Goal: Task Accomplishment & Management: Use online tool/utility

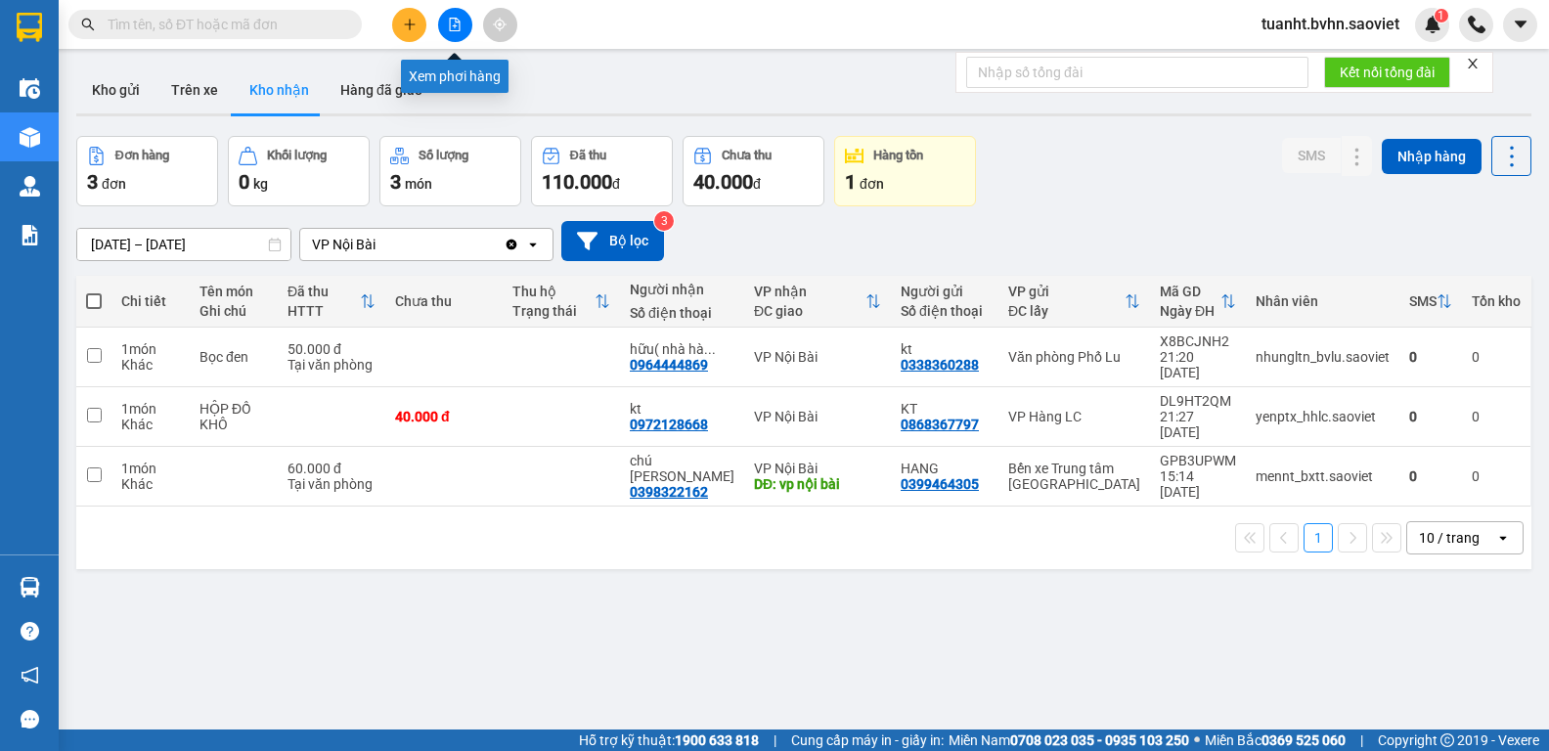
click at [456, 34] on button at bounding box center [455, 25] width 34 height 34
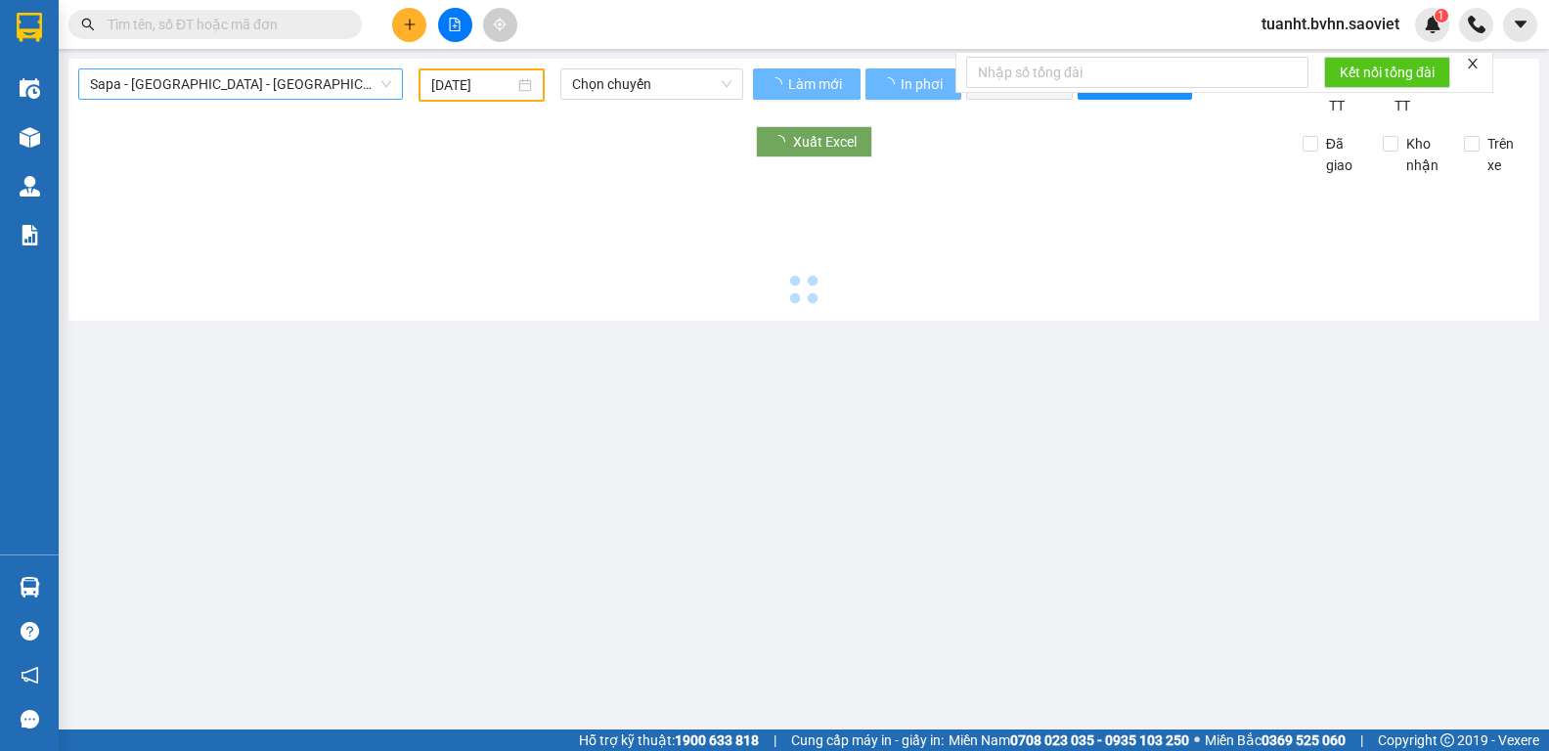
click at [296, 88] on span "Sapa - [GEOGRAPHIC_DATA] - [GEOGRAPHIC_DATA] ([GEOGRAPHIC_DATA])" at bounding box center [240, 83] width 301 height 29
type input "[DATE]"
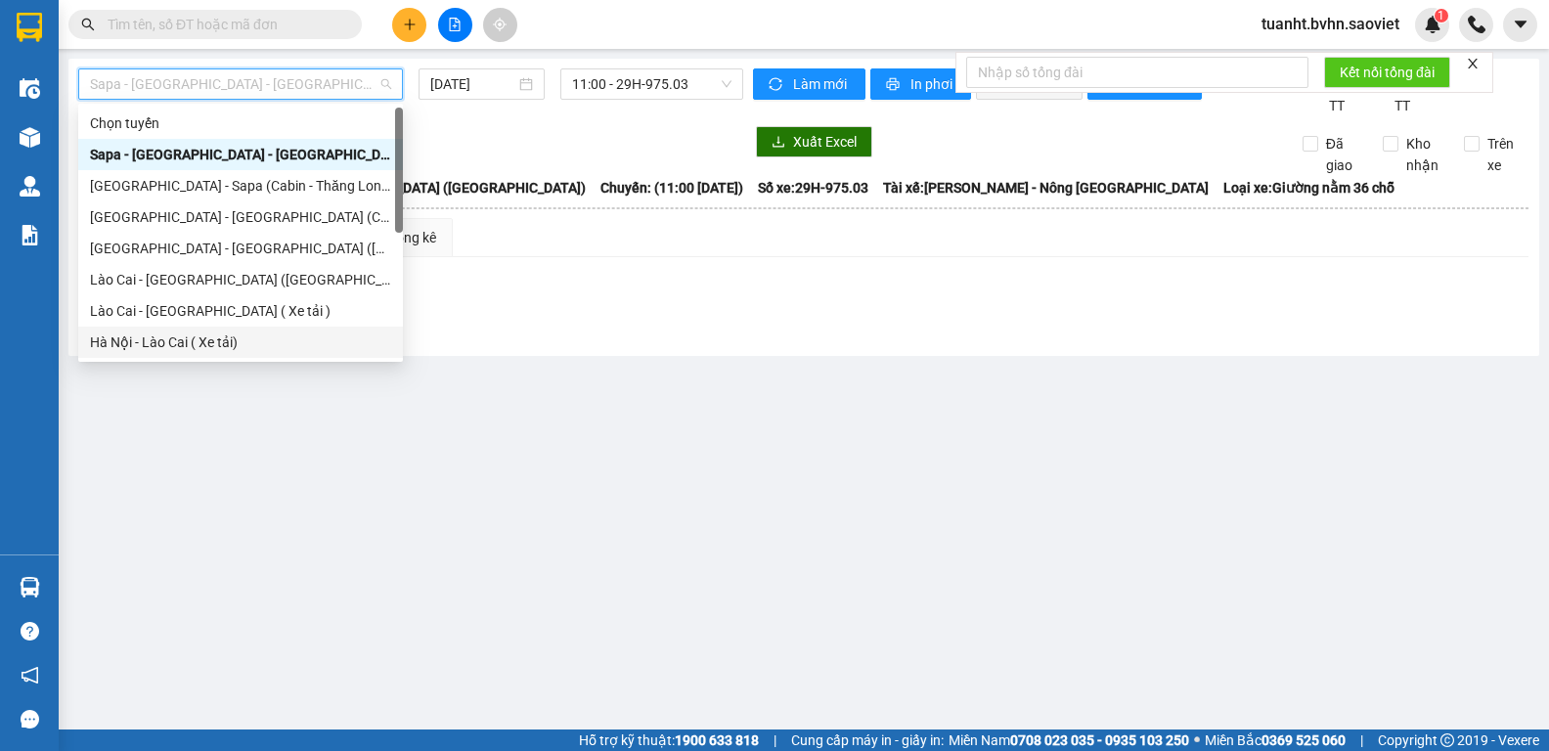
scroll to position [157, 0]
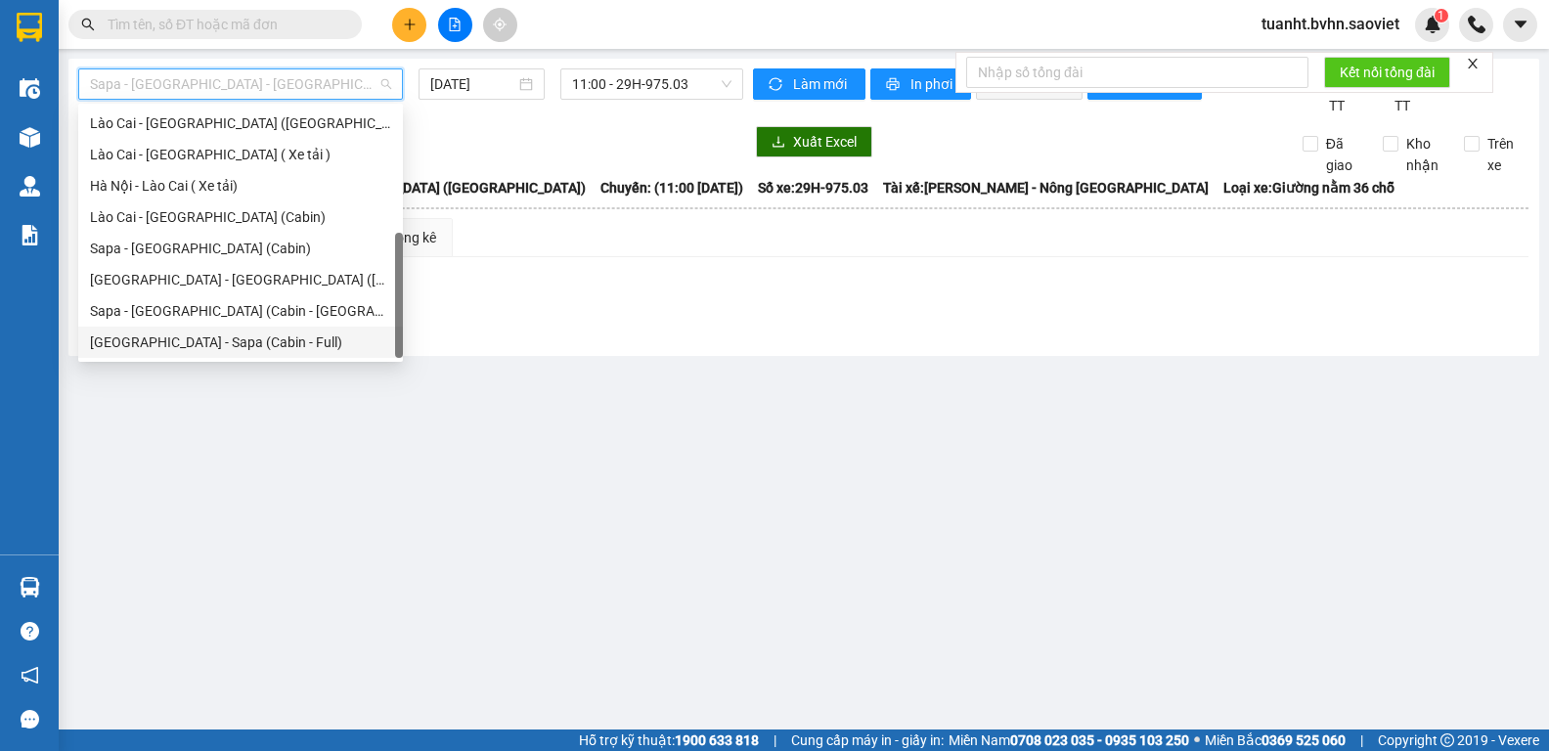
click at [267, 347] on div "[GEOGRAPHIC_DATA] - Sapa (Cabin - Full)" at bounding box center [240, 343] width 301 height 22
type input "[DATE]"
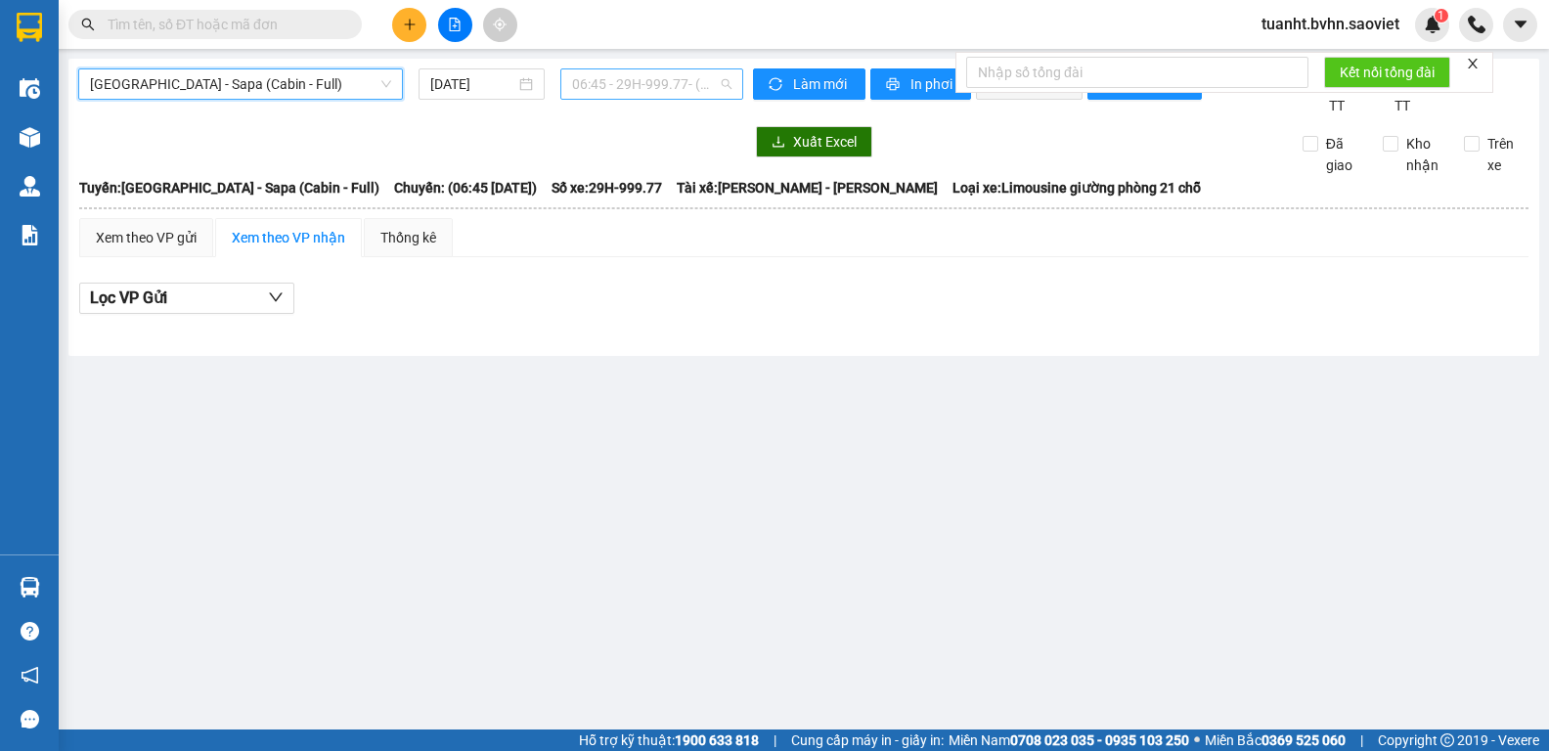
click at [684, 83] on span "06:45 - 29H-999.77 - (Đã hủy)" at bounding box center [651, 83] width 159 height 29
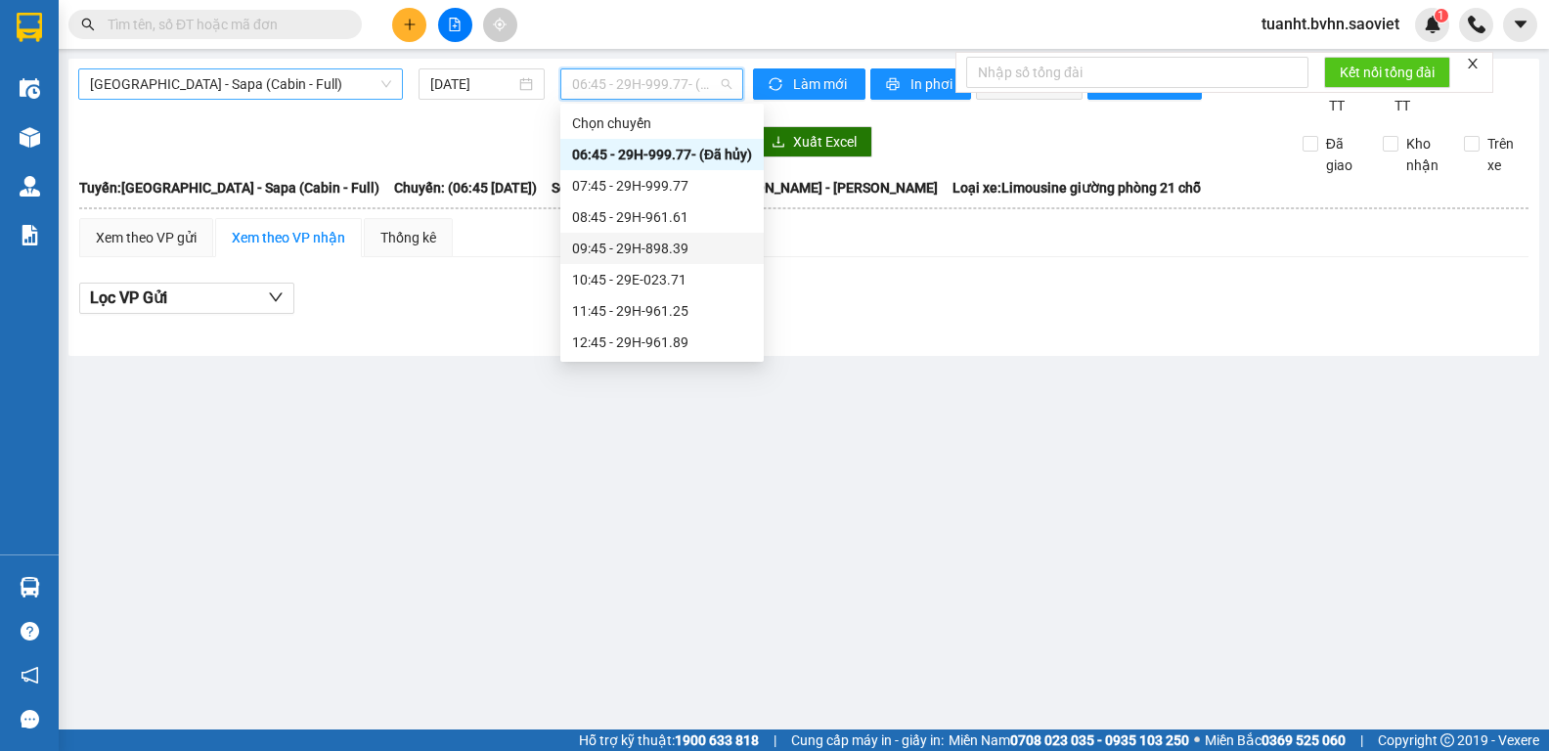
click at [300, 76] on span "[GEOGRAPHIC_DATA] - Sapa (Cabin - Full)" at bounding box center [240, 83] width 301 height 29
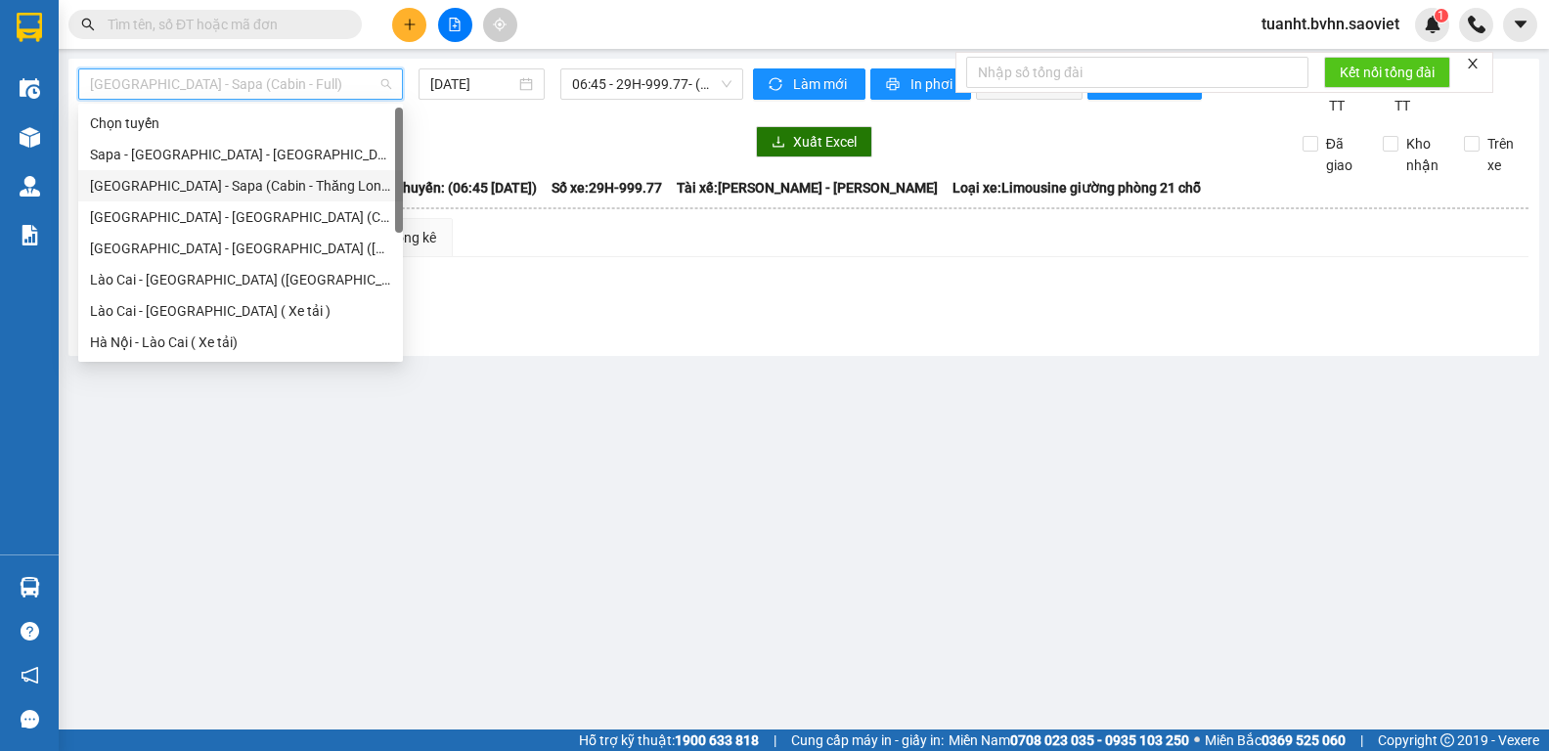
click at [276, 186] on div "[GEOGRAPHIC_DATA] - Sapa (Cabin - Thăng Long)" at bounding box center [240, 186] width 301 height 22
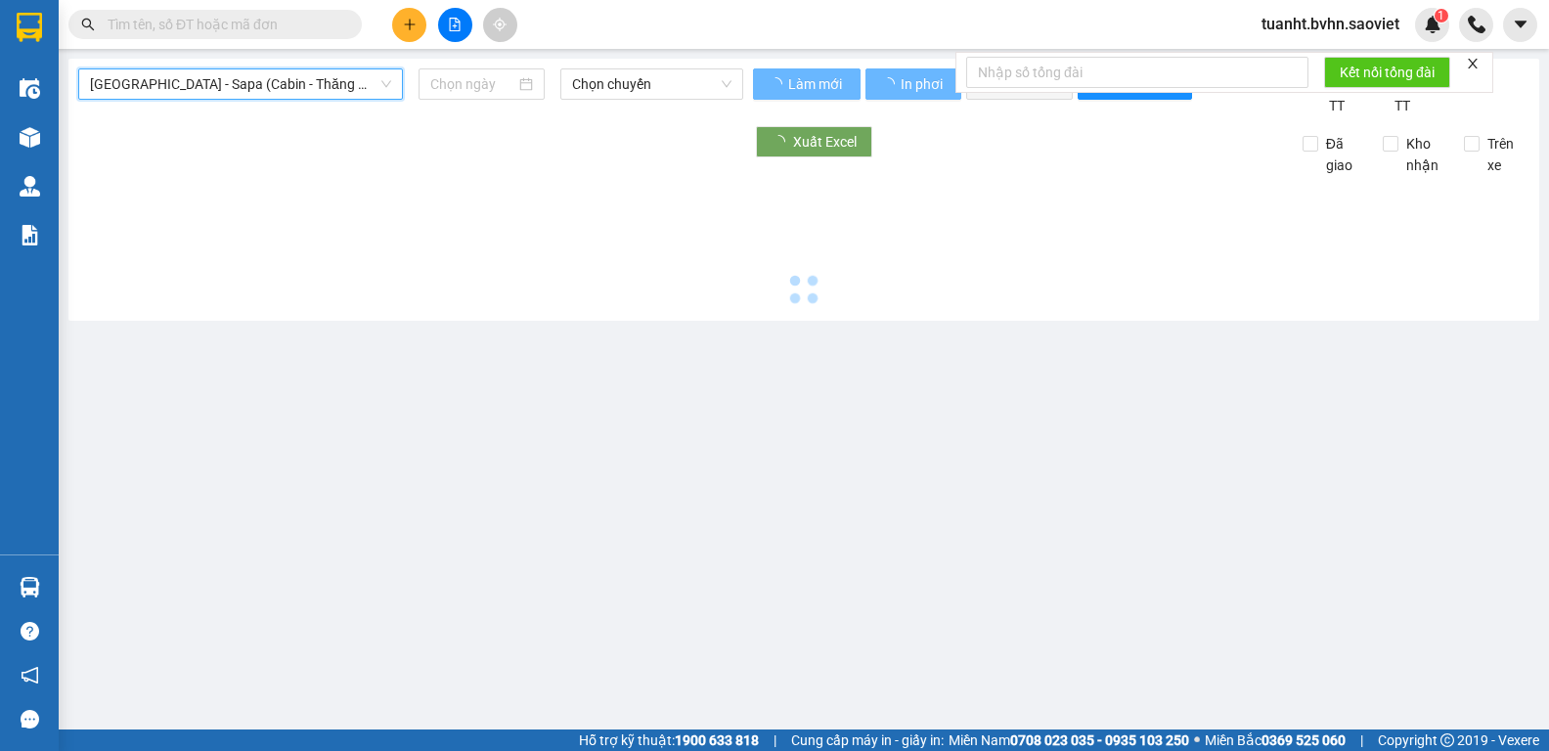
type input "[DATE]"
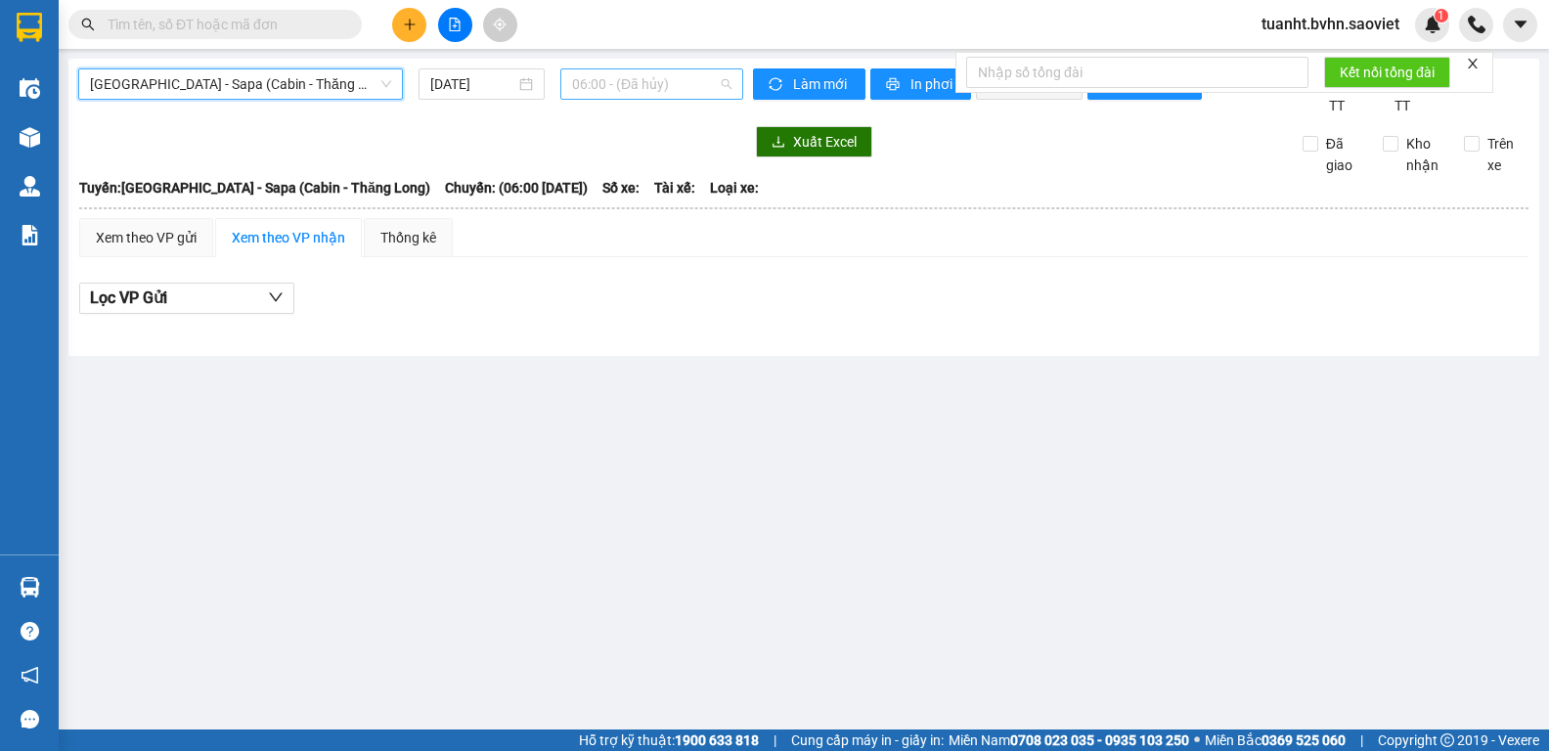
click at [631, 87] on span "06:00 - (Đã hủy)" at bounding box center [651, 83] width 159 height 29
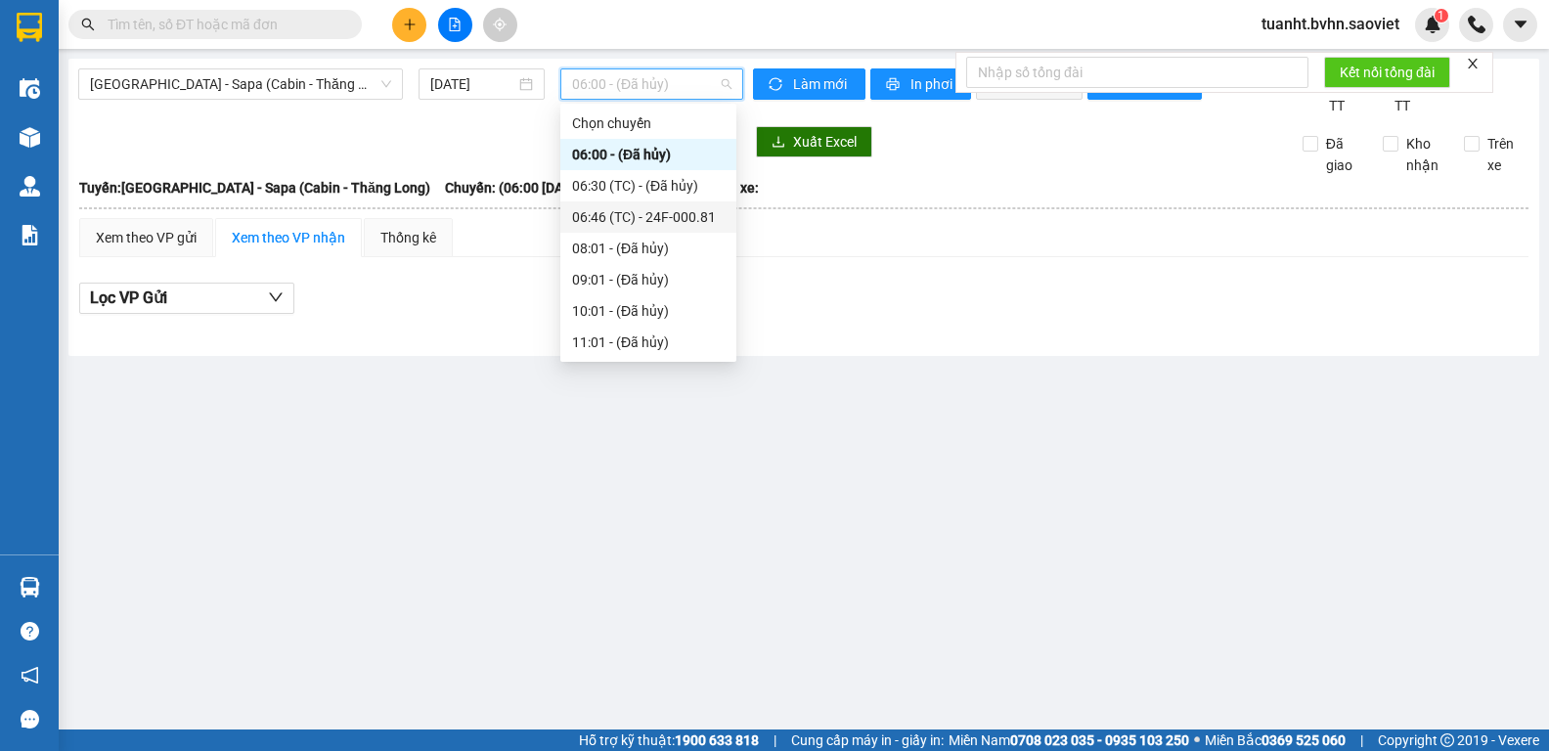
click at [699, 219] on div "06:46 (TC) - 24F-000.81" at bounding box center [648, 217] width 153 height 22
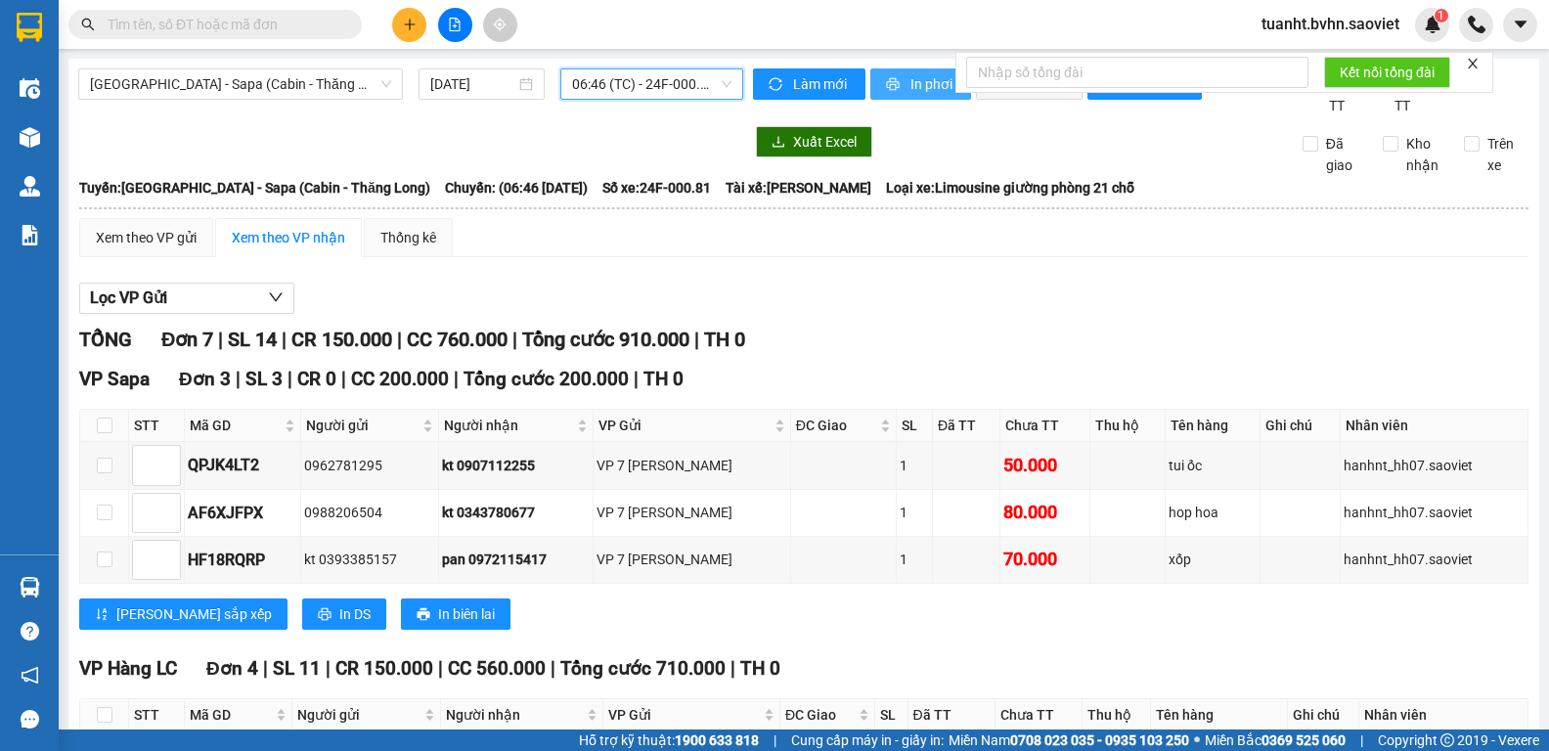
click at [911, 86] on span "In phơi" at bounding box center [933, 84] width 45 height 22
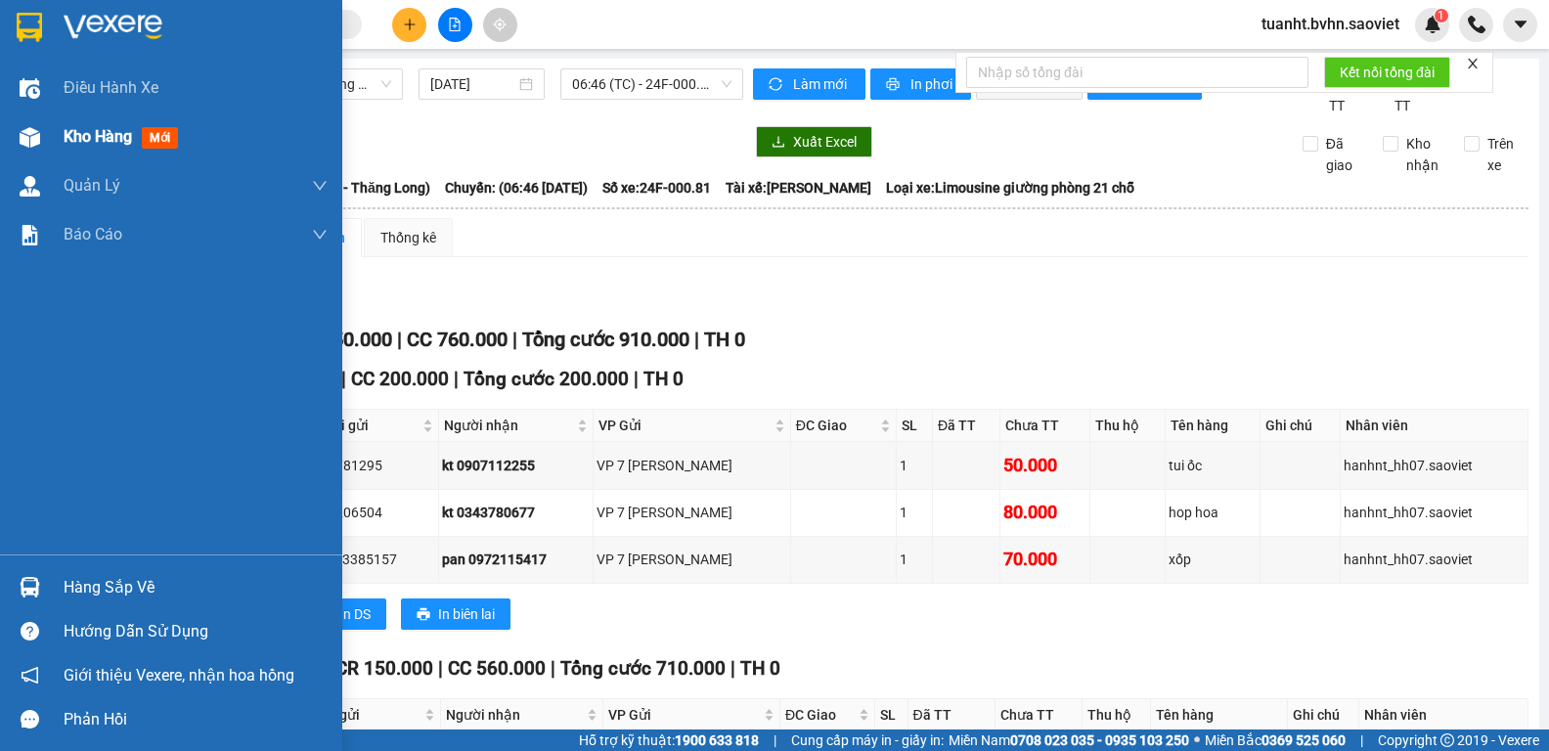
click at [36, 142] on img at bounding box center [30, 137] width 21 height 21
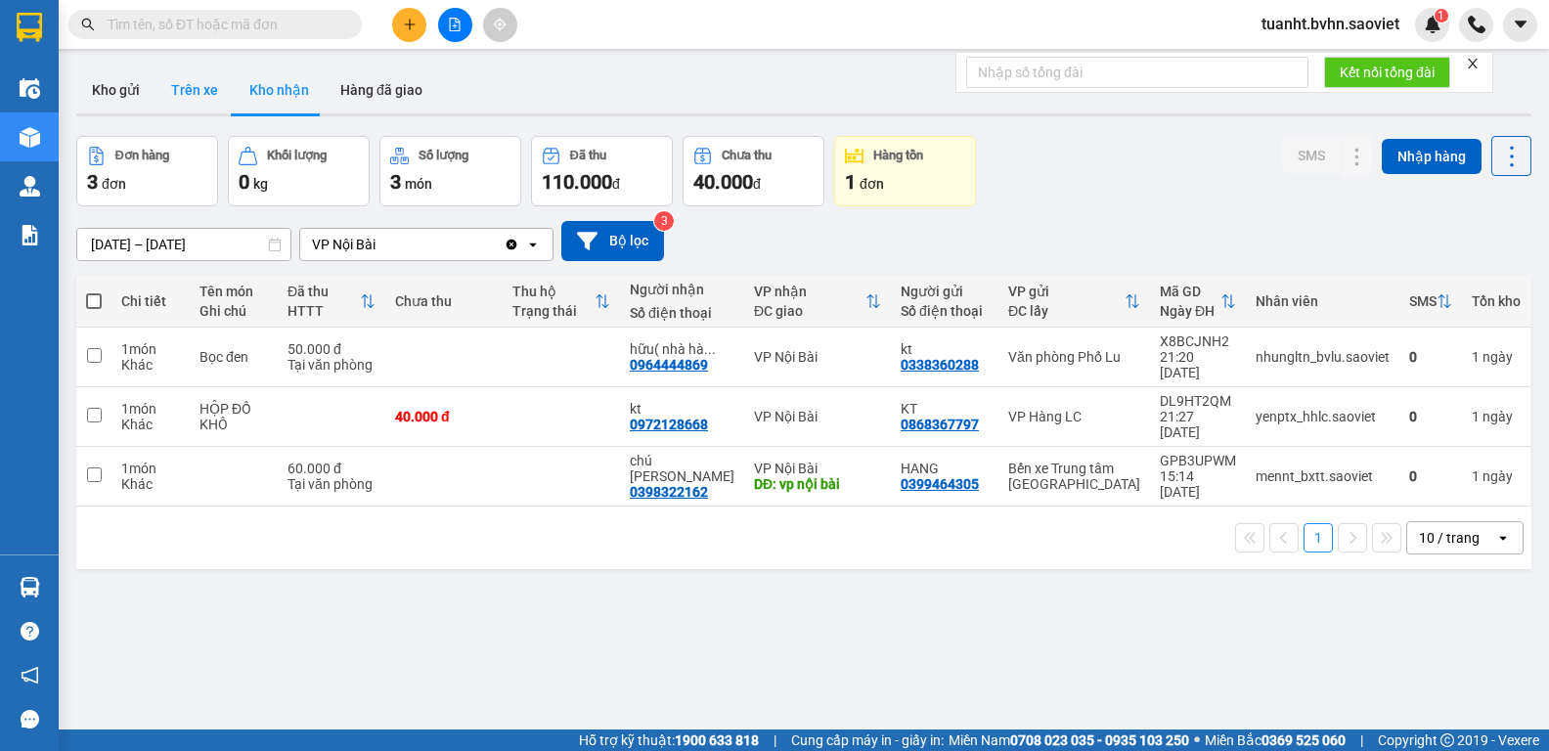
click at [205, 90] on button "Trên xe" at bounding box center [195, 90] width 78 height 47
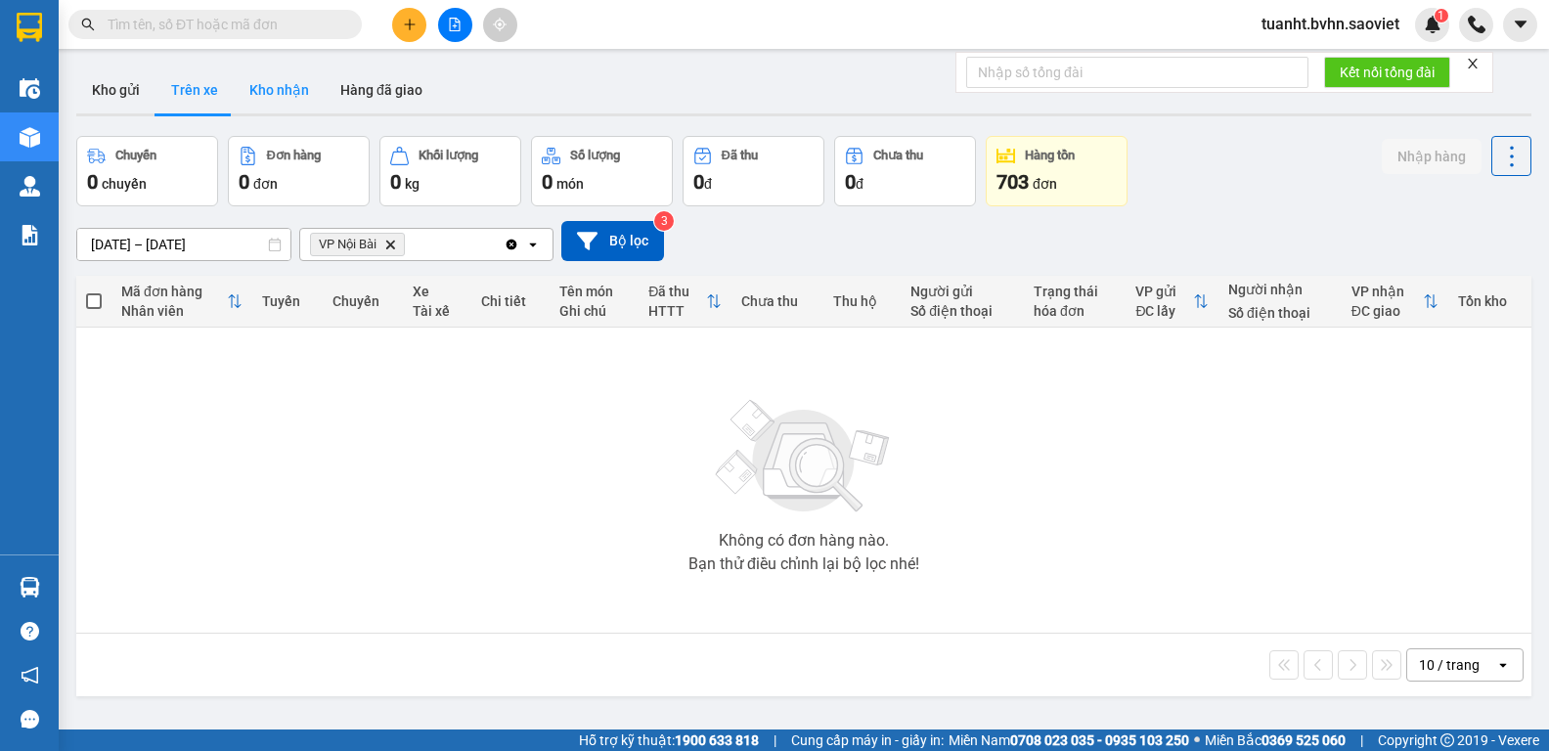
click at [306, 101] on button "Kho nhận" at bounding box center [279, 90] width 91 height 47
